Goal: Find specific page/section: Find specific page/section

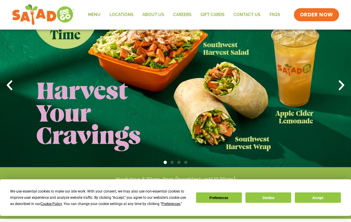
scroll to position [41, 0]
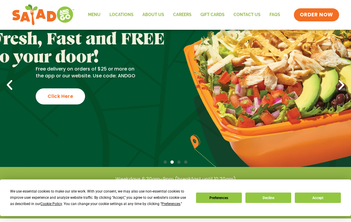
click at [269, 203] on button "Decline" at bounding box center [269, 198] width 46 height 10
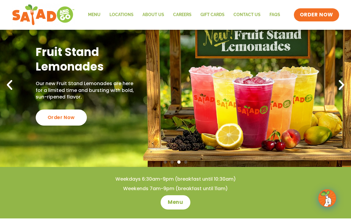
click at [128, 21] on link "Locations" at bounding box center [121, 15] width 33 height 14
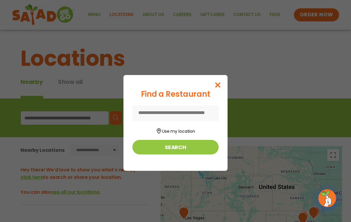
click at [191, 146] on button "Search" at bounding box center [175, 147] width 86 height 15
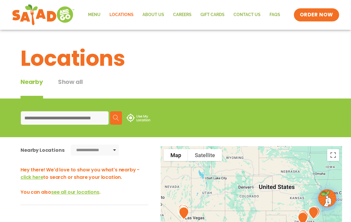
click at [83, 116] on input at bounding box center [65, 117] width 88 height 13
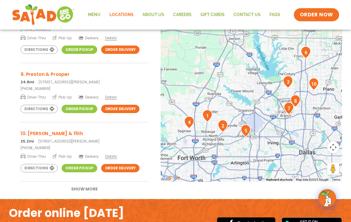
scroll to position [163, 0]
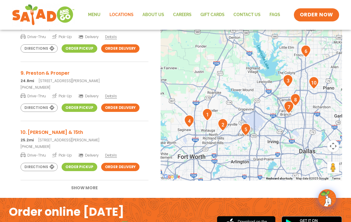
click at [91, 192] on button "Show More" at bounding box center [84, 187] width 45 height 15
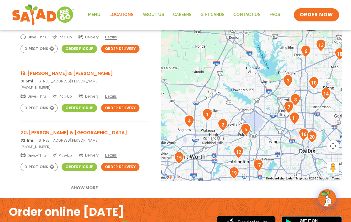
click at [90, 189] on button "Show More" at bounding box center [84, 187] width 45 height 15
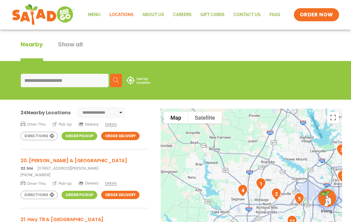
scroll to position [38, 0]
click at [67, 40] on button "Show all" at bounding box center [70, 50] width 25 height 21
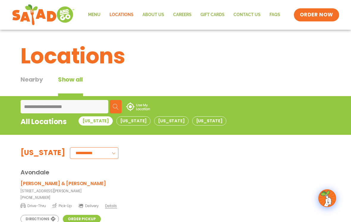
scroll to position [2, 0]
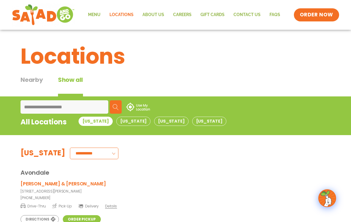
click at [79, 100] on input "**********" at bounding box center [65, 106] width 88 height 13
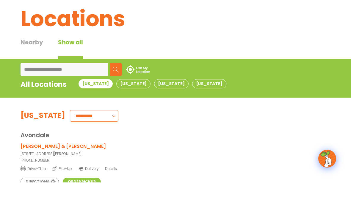
scroll to position [40, 0]
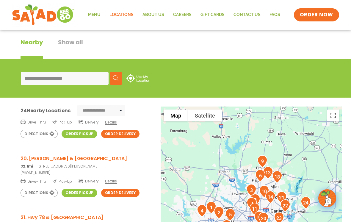
click at [137, 76] on img at bounding box center [139, 78] width 24 height 8
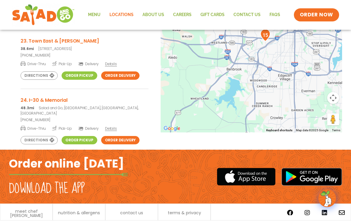
scroll to position [211, 0]
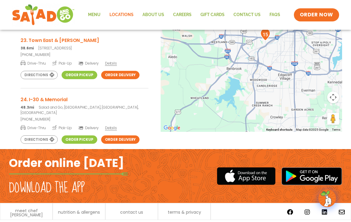
click at [292, 138] on div "To navigate the map with touch gestures double-tap and hold your finger on the …" at bounding box center [175, 45] width 351 height 220
click at [264, 192] on div at bounding box center [259, 176] width 165 height 54
click at [238, 6] on div "Menu Locations About Us Careers GIFT CARDS Contact Us FAQs Menu Menu Locations …" at bounding box center [175, 15] width 327 height 24
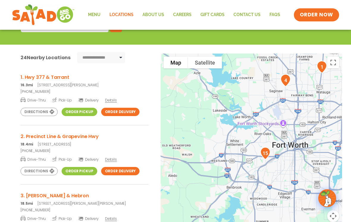
scroll to position [0, 0]
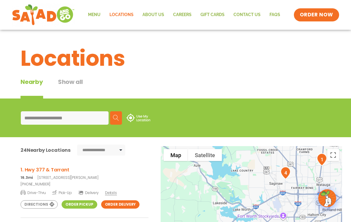
click at [85, 116] on input "**********" at bounding box center [65, 117] width 88 height 13
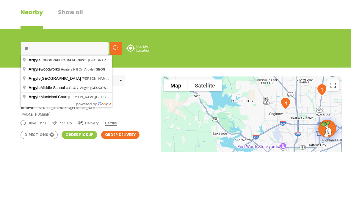
type input "*"
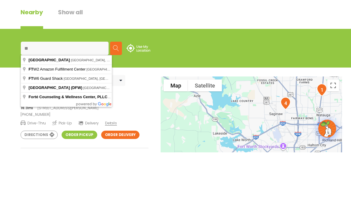
type input "**********"
